Goal: Task Accomplishment & Management: Complete application form

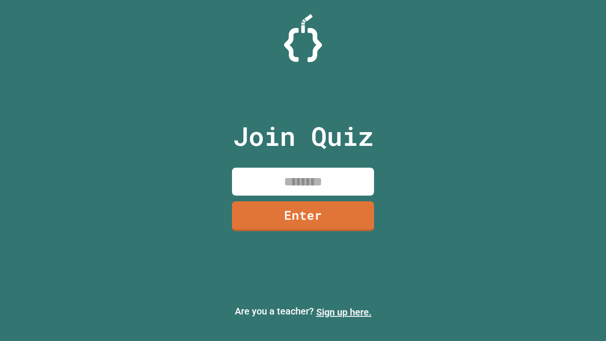
click at [344, 312] on link "Sign up here." at bounding box center [343, 312] width 55 height 11
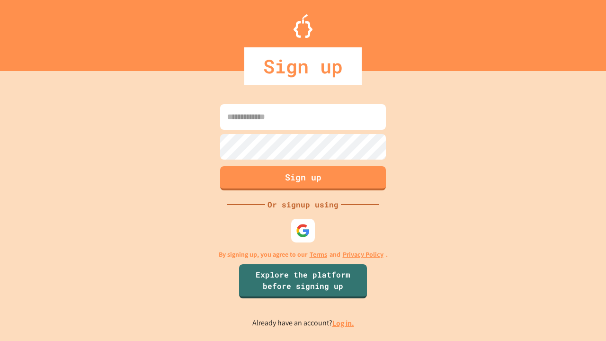
click at [344, 323] on link "Log in." at bounding box center [344, 323] width 22 height 10
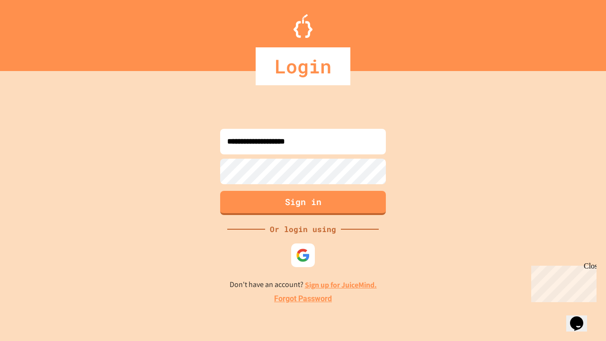
type input "**********"
